Goal: Information Seeking & Learning: Compare options

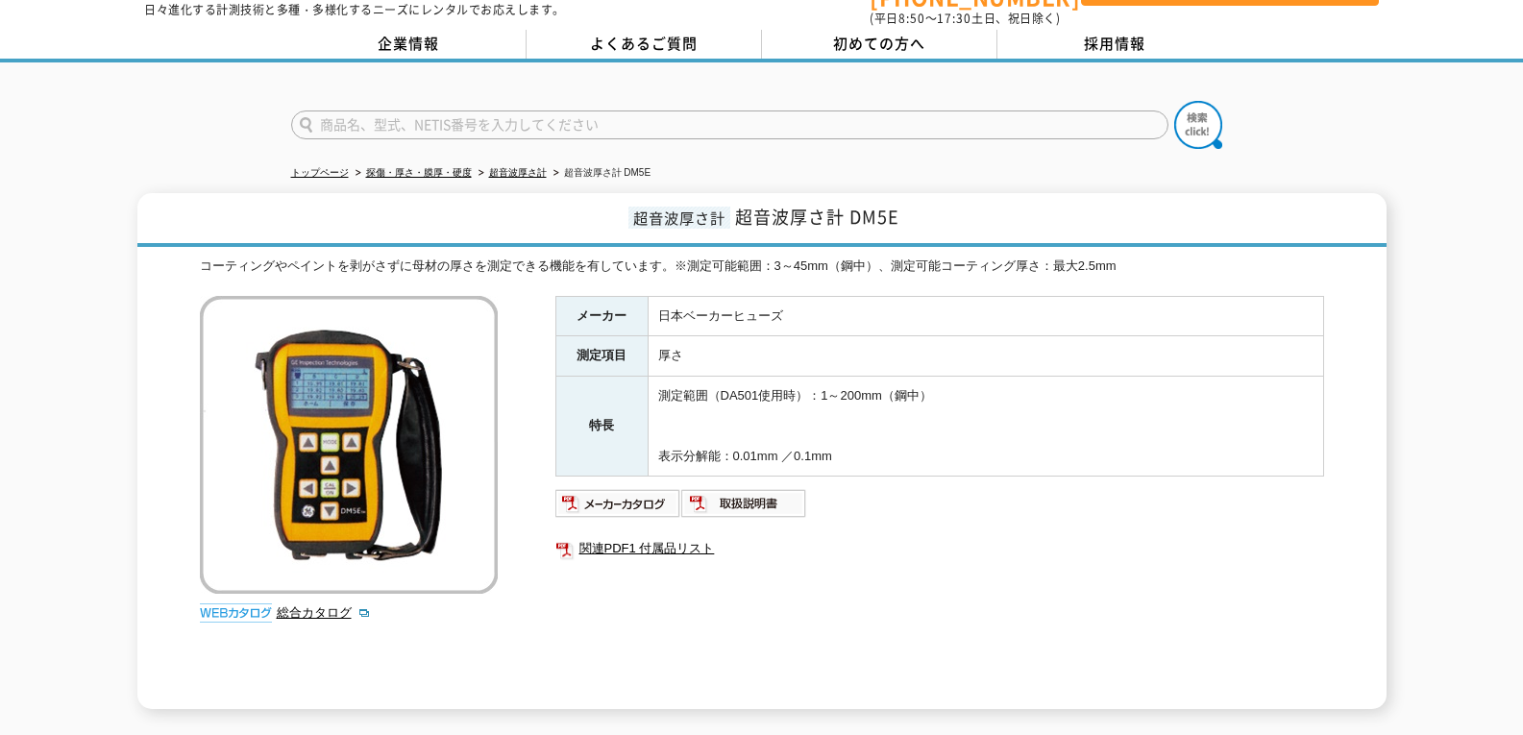
scroll to position [96, 0]
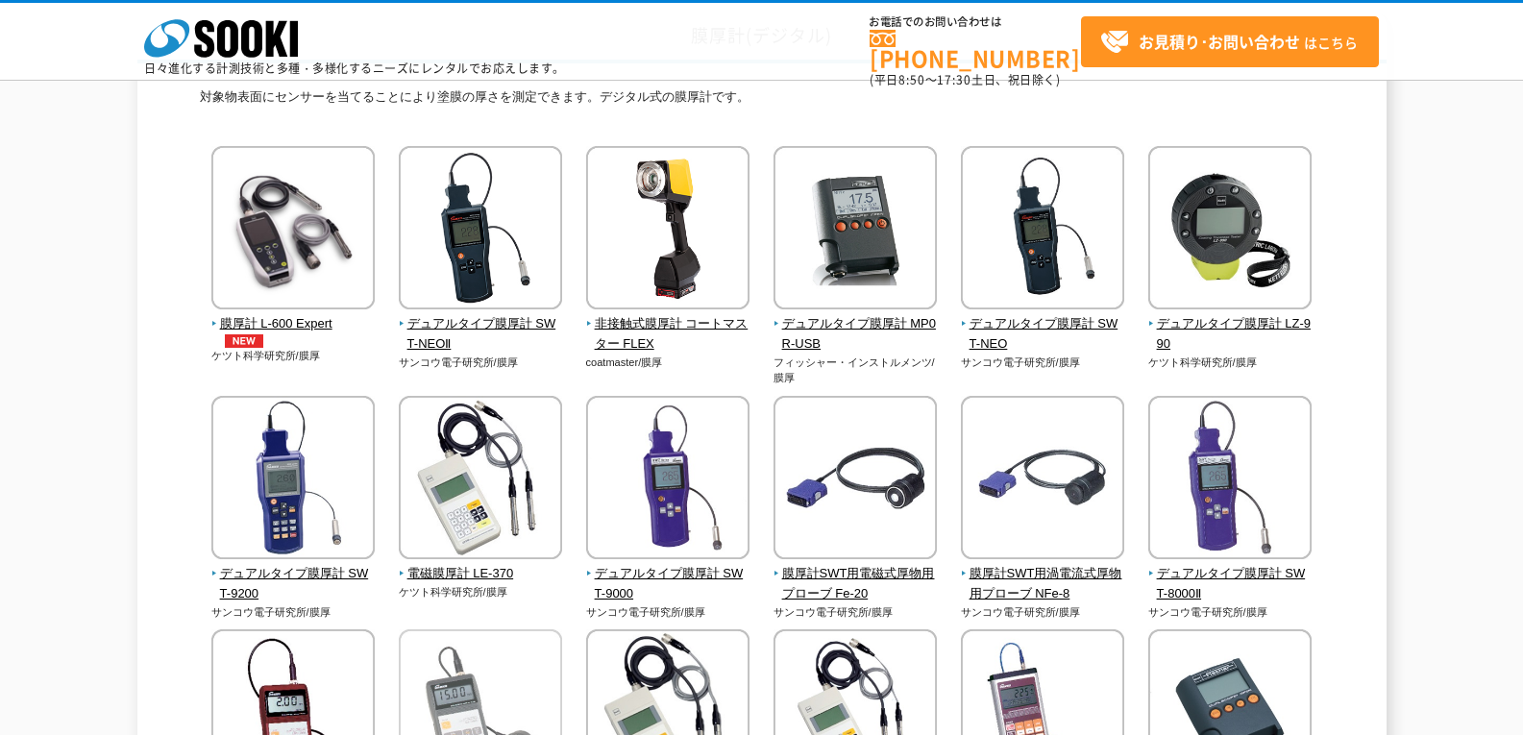
scroll to position [384, 0]
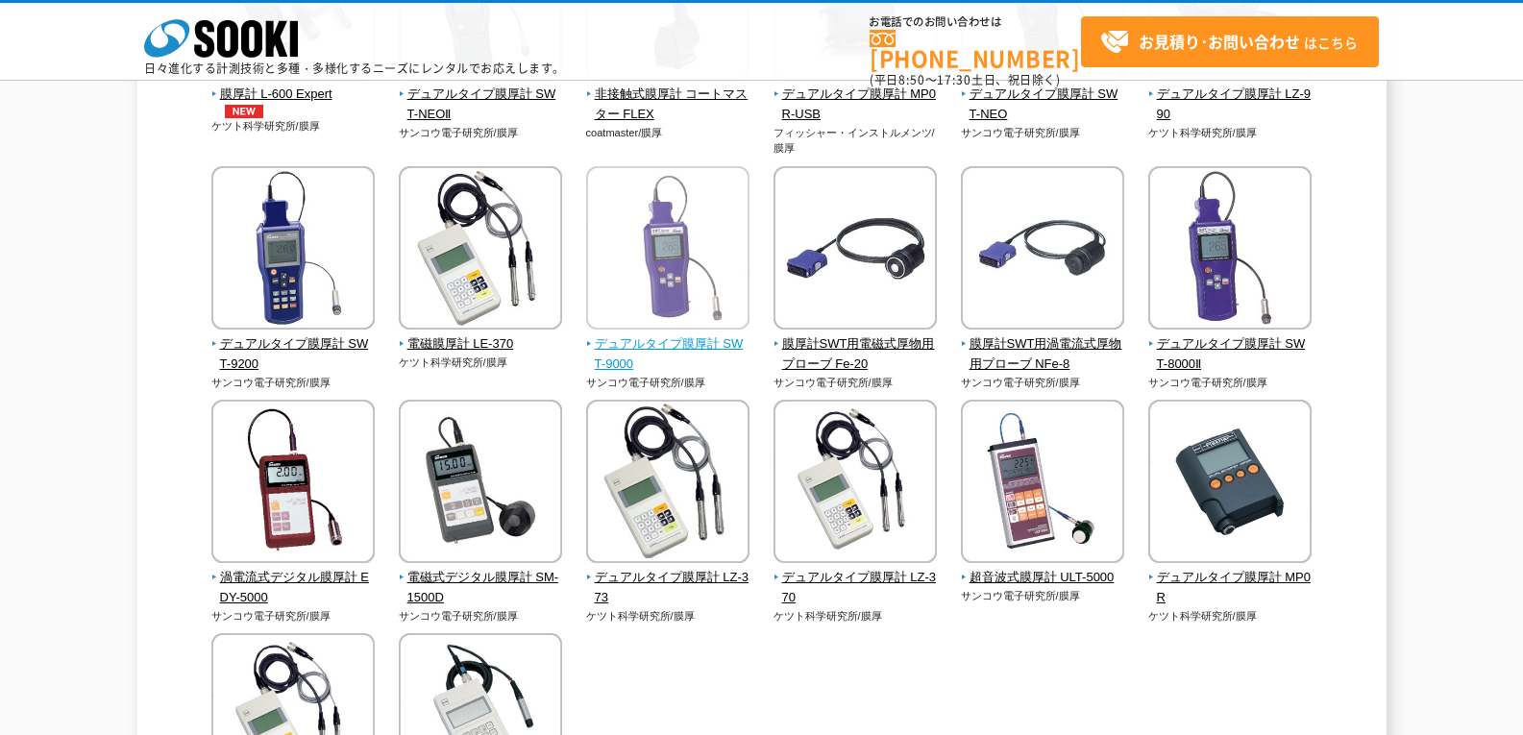
click at [676, 340] on span "デュアルタイプ膜厚計 SWT-9000" at bounding box center [668, 354] width 164 height 40
